Goal: Task Accomplishment & Management: Complete application form

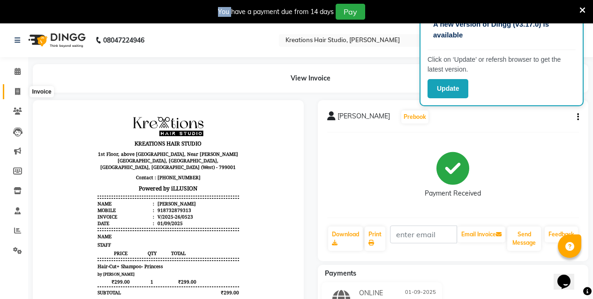
click at [19, 95] on span at bounding box center [17, 92] width 16 height 11
select select "service"
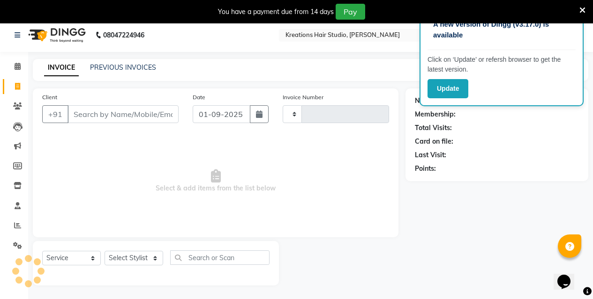
scroll to position [23, 0]
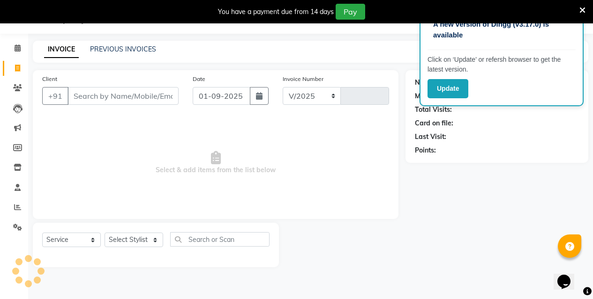
select select "4656"
type input "0524"
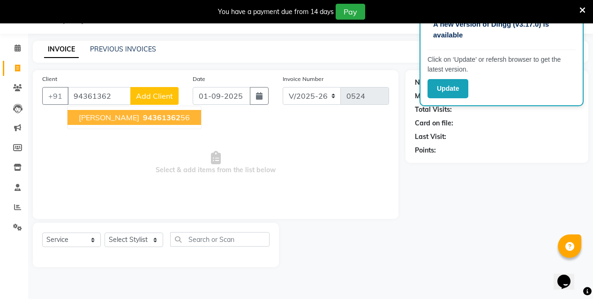
click at [143, 116] on span "94361362" at bounding box center [161, 117] width 37 height 9
type input "9436136256"
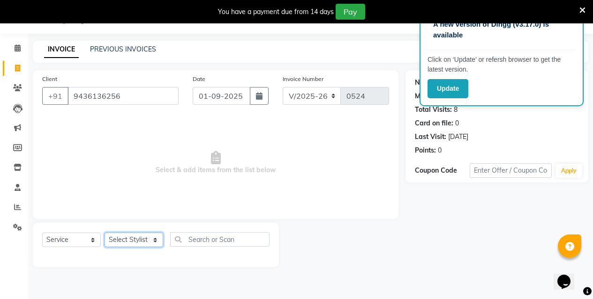
click at [141, 239] on select "Select Stylist [PERSON_NAME] [PERSON_NAME] Jyotishri [PERSON_NAME] Debbarma Puj…" at bounding box center [133, 240] width 59 height 15
select select "28550"
click at [104, 233] on select "Select Stylist [PERSON_NAME] [PERSON_NAME] Jyotishri [PERSON_NAME] Debbarma Puj…" at bounding box center [133, 240] width 59 height 15
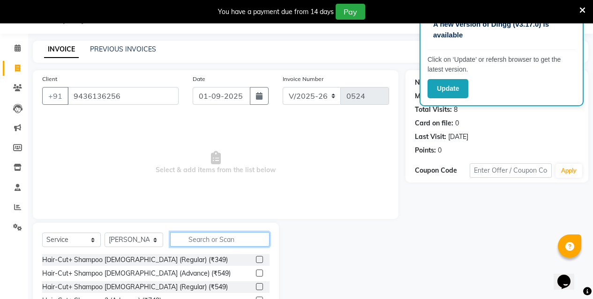
click at [219, 233] on input "text" at bounding box center [219, 239] width 99 height 15
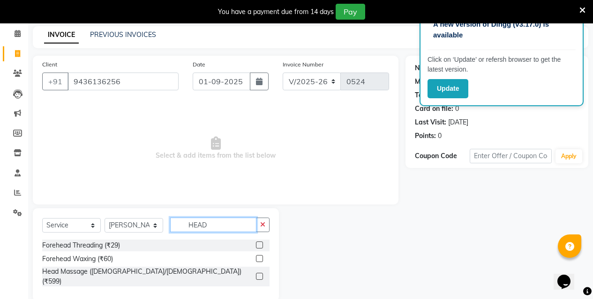
scroll to position [46, 0]
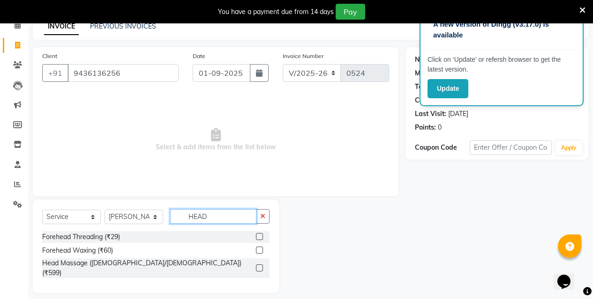
type input "HEAD"
click at [258, 265] on label at bounding box center [259, 268] width 7 height 7
click at [258, 266] on input "checkbox" at bounding box center [259, 269] width 6 height 6
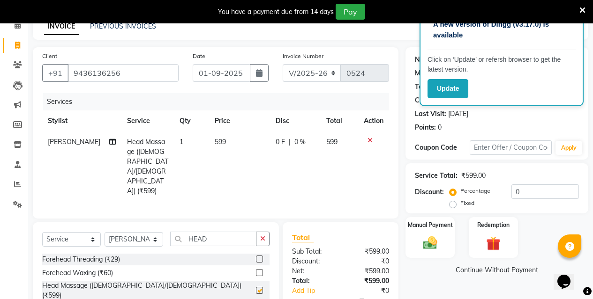
checkbox input "false"
click at [142, 232] on select "Select Stylist [PERSON_NAME] [PERSON_NAME] Jyotishri [PERSON_NAME] Debbarma Puj…" at bounding box center [133, 239] width 59 height 15
select select "27266"
click at [104, 232] on select "Select Stylist [PERSON_NAME] [PERSON_NAME] Jyotishri [PERSON_NAME] Debbarma Puj…" at bounding box center [133, 239] width 59 height 15
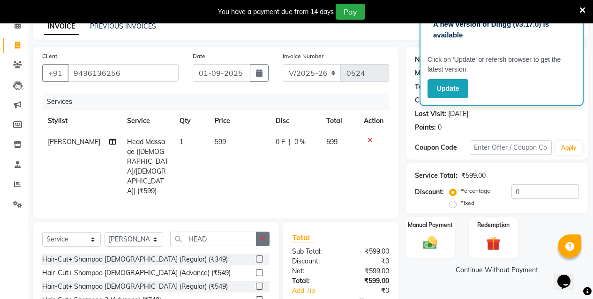
click at [264, 236] on icon "button" at bounding box center [262, 239] width 5 height 7
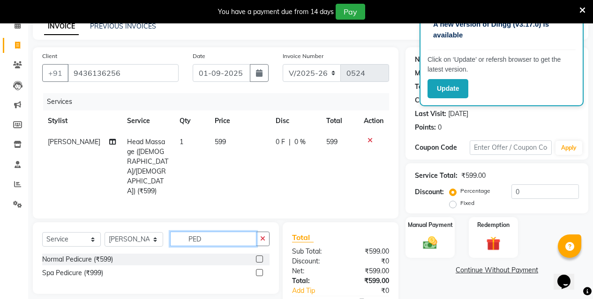
type input "PED"
click at [259, 256] on label at bounding box center [259, 259] width 7 height 7
click at [259, 257] on input "checkbox" at bounding box center [259, 260] width 6 height 6
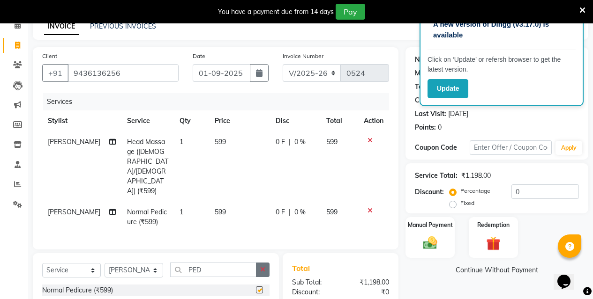
checkbox input "false"
drag, startPoint x: 423, startPoint y: 252, endPoint x: 452, endPoint y: 247, distance: 28.6
click at [424, 253] on div "Manual Payment" at bounding box center [429, 237] width 51 height 43
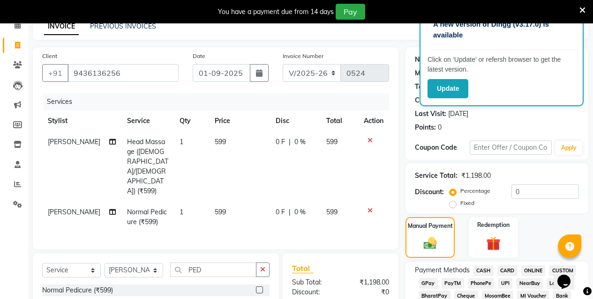
click at [530, 266] on span "ONLINE" at bounding box center [533, 271] width 24 height 11
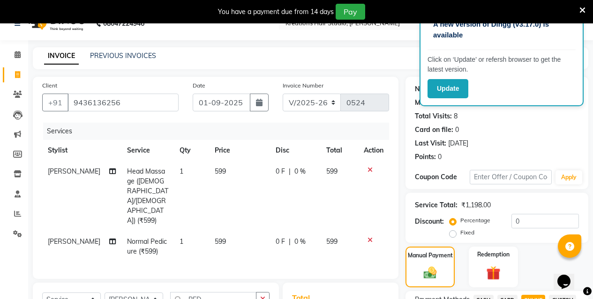
scroll to position [0, 0]
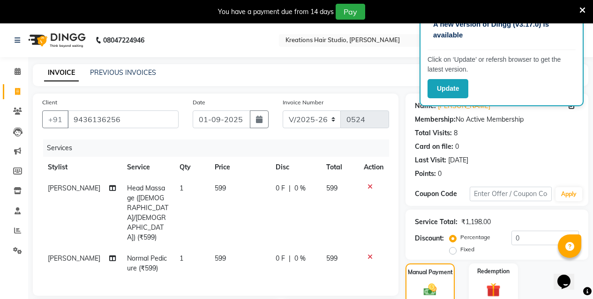
click at [584, 8] on icon at bounding box center [582, 10] width 6 height 8
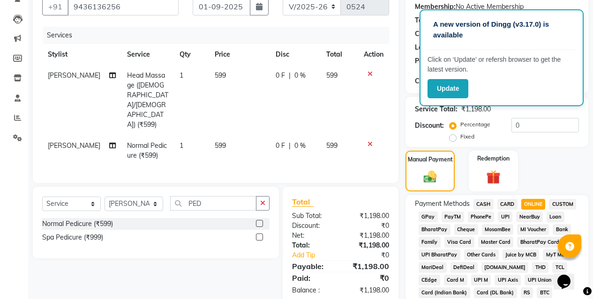
scroll to position [94, 0]
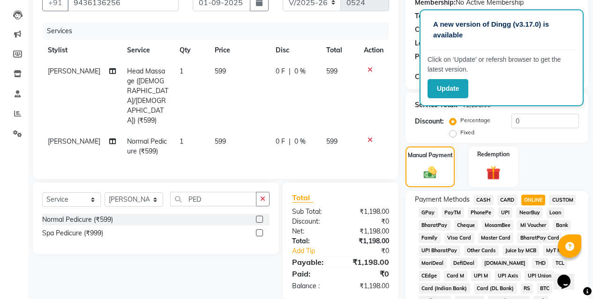
click at [490, 199] on span "CASH" at bounding box center [483, 200] width 20 height 11
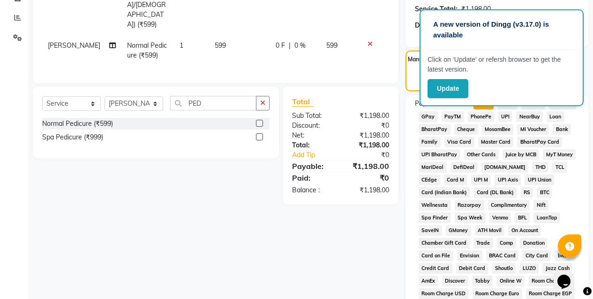
scroll to position [375, 0]
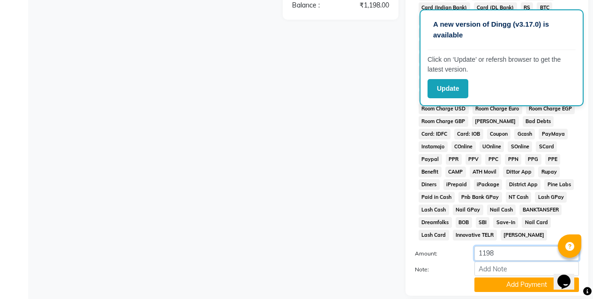
click at [512, 256] on input "1198" at bounding box center [526, 253] width 104 height 15
type input "1000"
click at [529, 288] on button "Add Payment" at bounding box center [526, 285] width 104 height 15
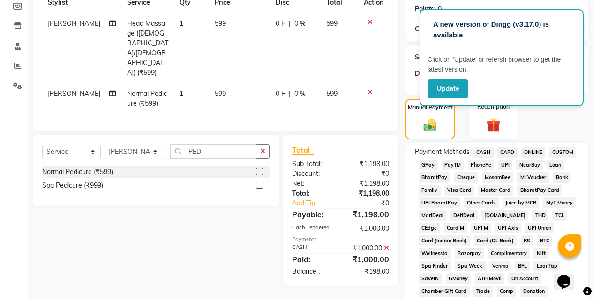
scroll to position [141, 0]
click at [537, 152] on span "ONLINE" at bounding box center [533, 153] width 24 height 11
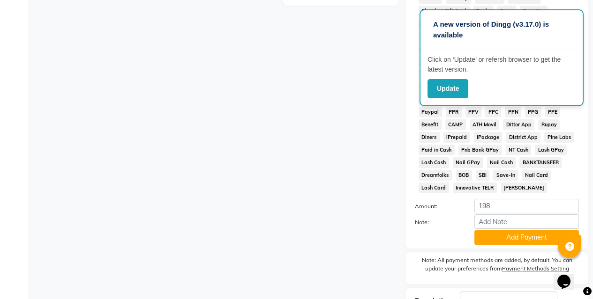
scroll to position [493, 0]
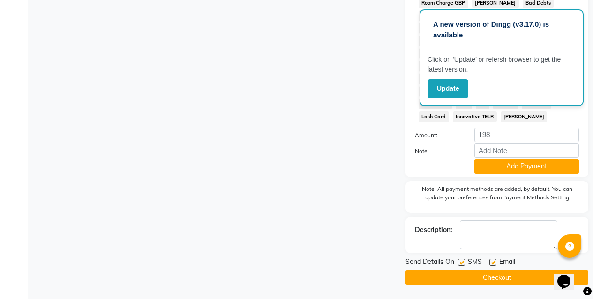
drag, startPoint x: 520, startPoint y: 167, endPoint x: 524, endPoint y: 220, distance: 53.0
click at [520, 168] on button "Add Payment" at bounding box center [526, 166] width 104 height 15
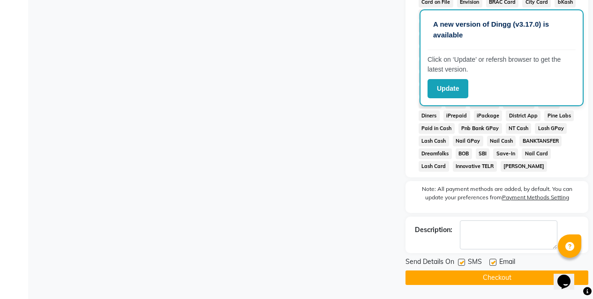
click at [517, 283] on button "Checkout" at bounding box center [496, 278] width 183 height 15
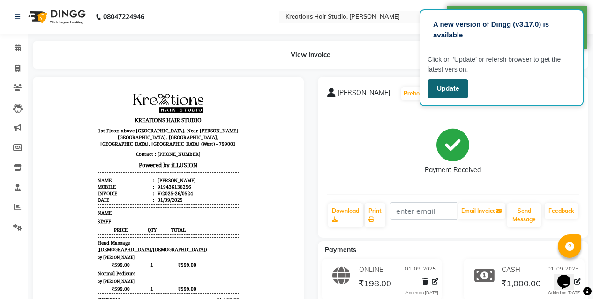
click at [460, 93] on button "Update" at bounding box center [447, 88] width 41 height 19
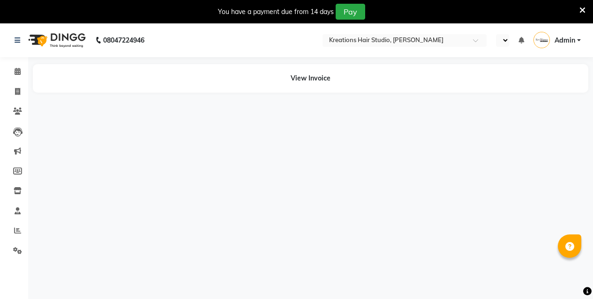
select select "en"
